Goal: Communication & Community: Answer question/provide support

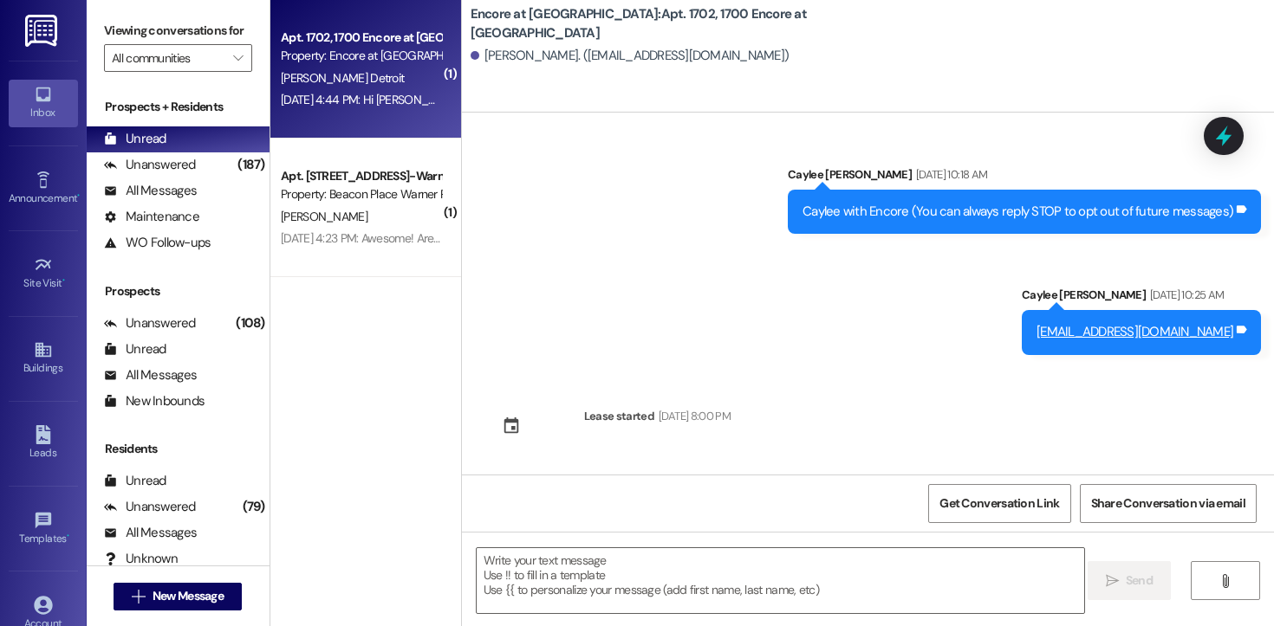
scroll to position [533, 0]
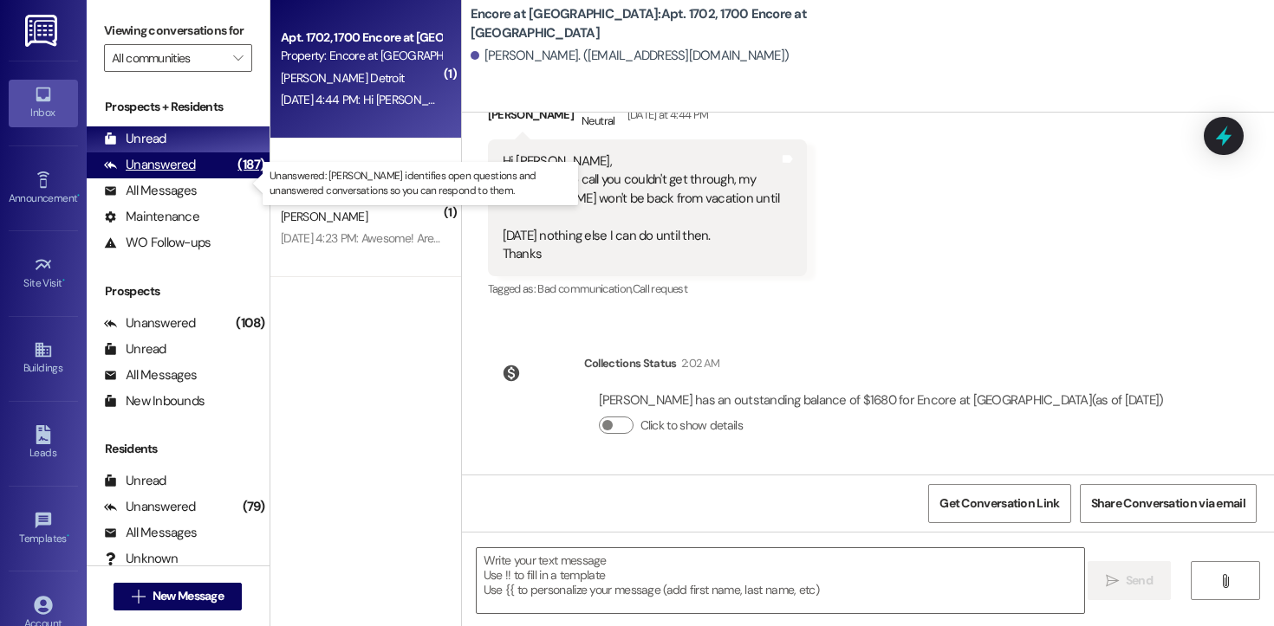
click at [176, 174] on div "Unanswered" at bounding box center [150, 165] width 92 height 18
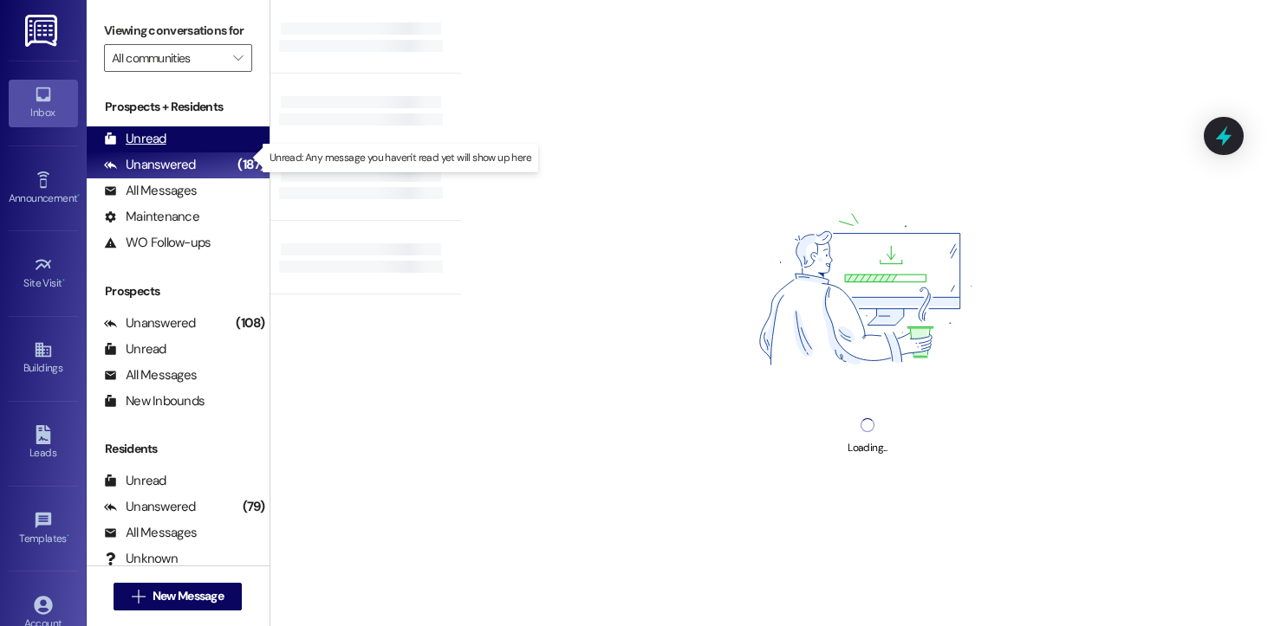
click at [165, 148] on div "Unread" at bounding box center [135, 139] width 62 height 18
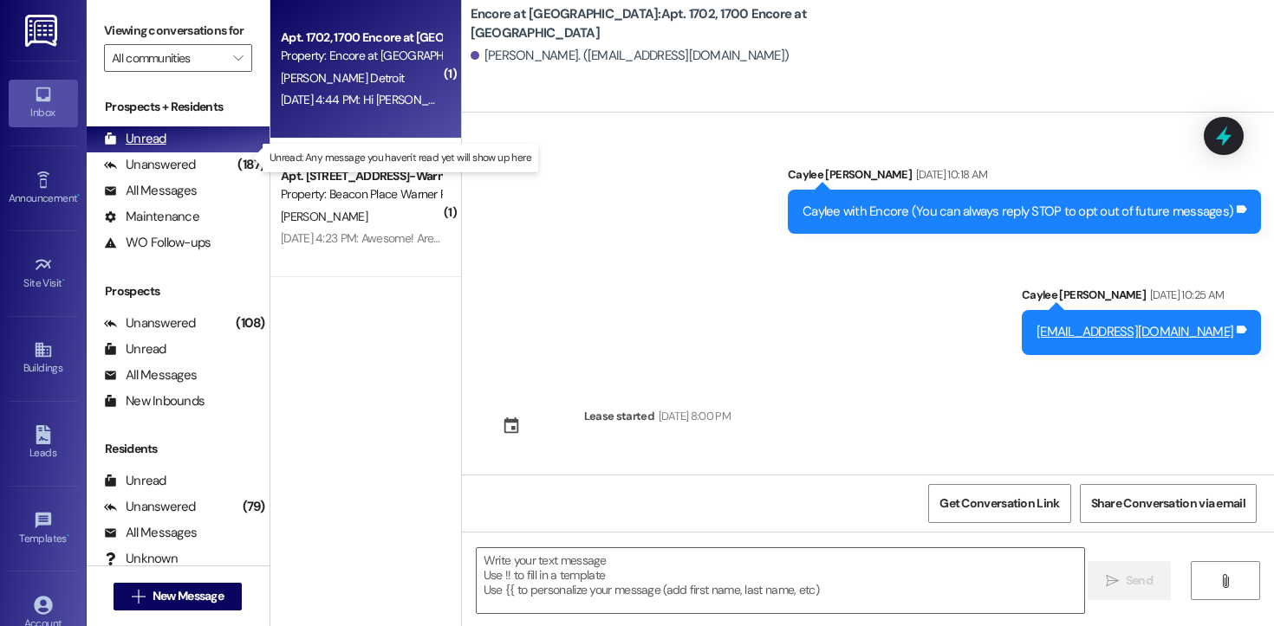
scroll to position [0, 0]
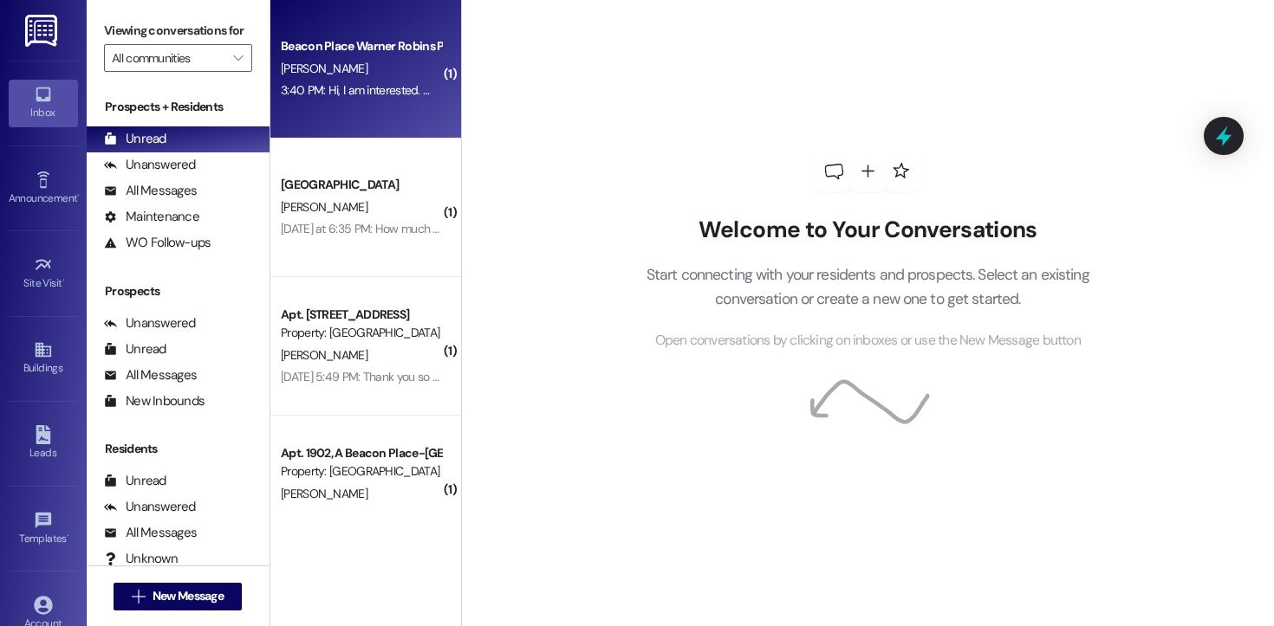
click at [338, 110] on div "Beacon Place Warner Robins Prospect L. HARDY 3:40 PM: Hi, I am interested. What…" at bounding box center [365, 69] width 191 height 139
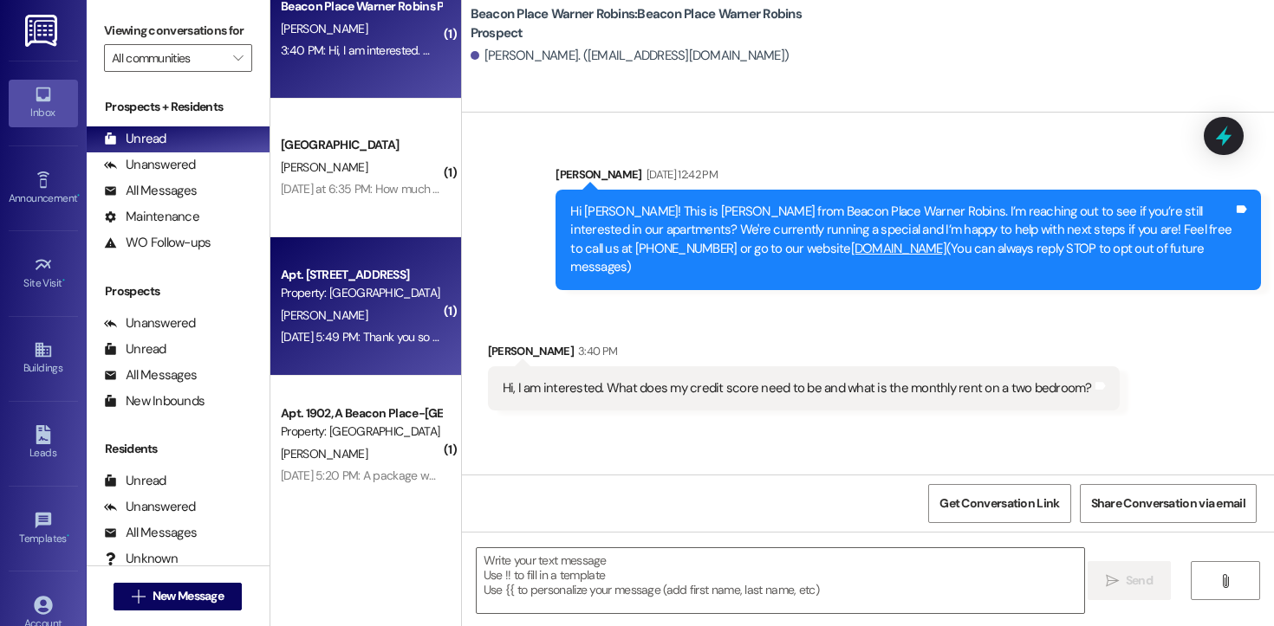
scroll to position [51, 0]
